Goal: Find contact information: Find contact information

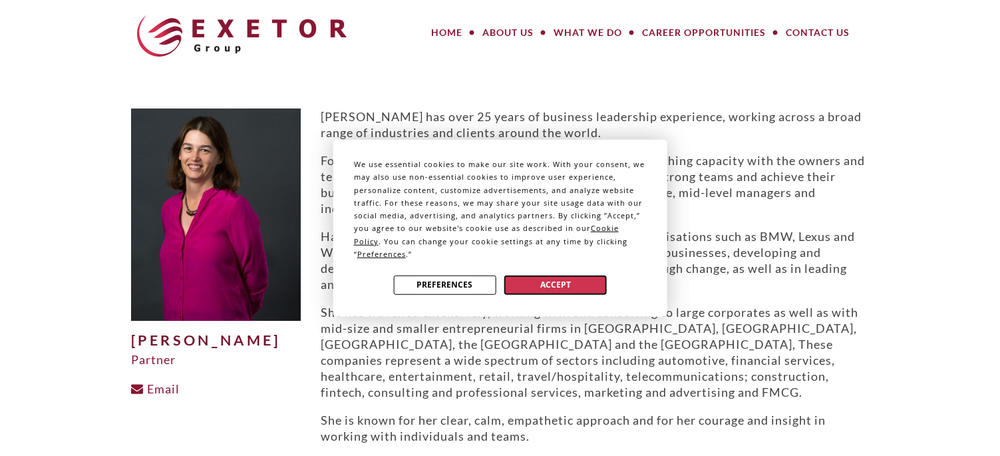
click at [585, 286] on button "Accept" at bounding box center [555, 284] width 102 height 19
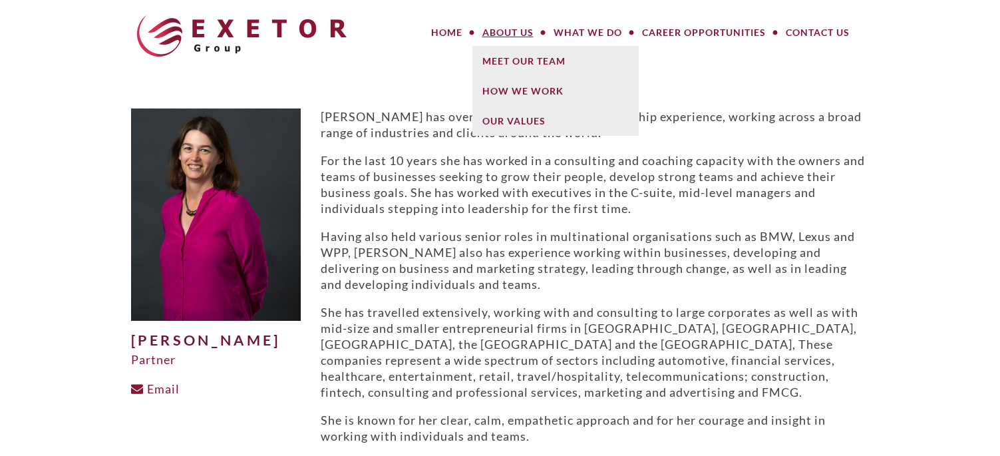
click at [487, 34] on link "About Us" at bounding box center [507, 32] width 71 height 27
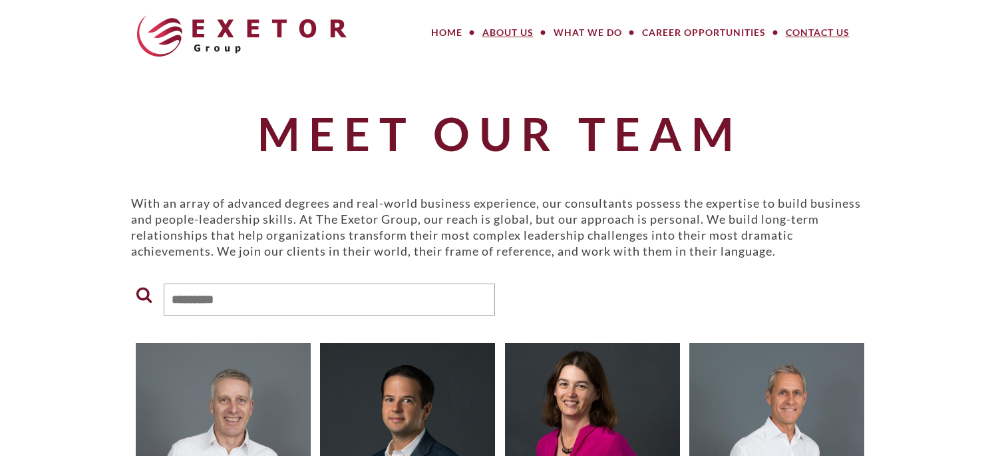
click at [808, 31] on link "Contact Us" at bounding box center [817, 32] width 84 height 27
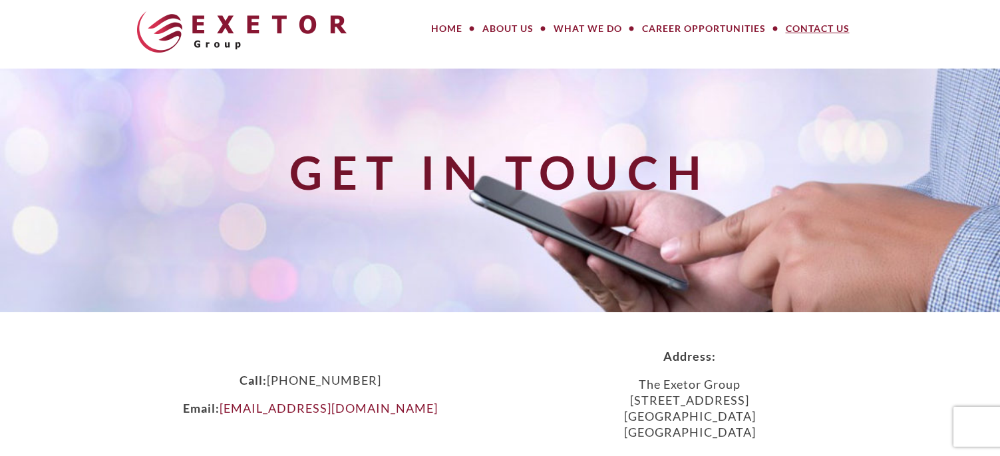
scroll to position [67, 0]
